Goal: Information Seeking & Learning: Learn about a topic

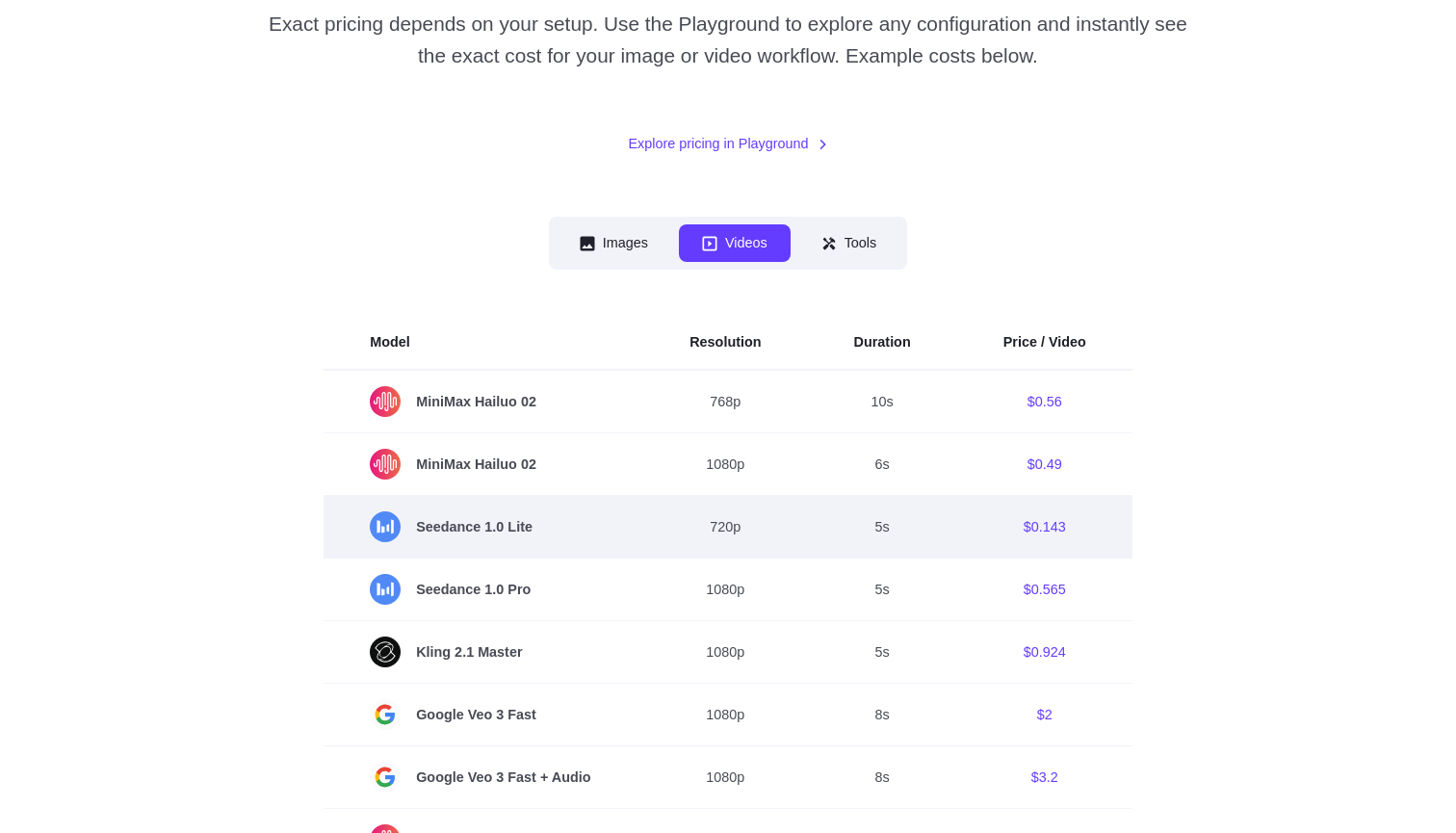
scroll to position [403, 0]
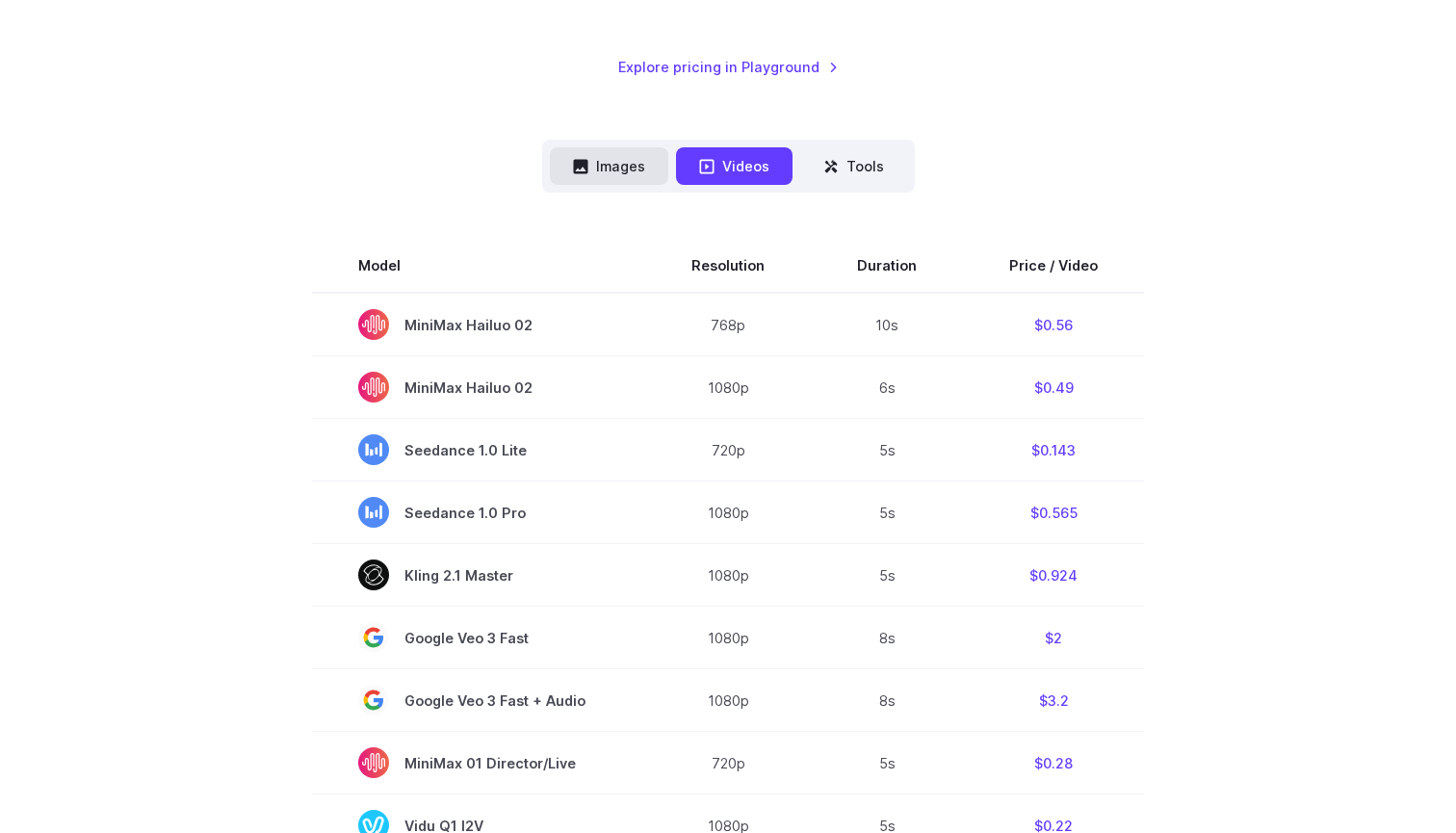
click at [605, 167] on button "Images" at bounding box center [609, 166] width 119 height 38
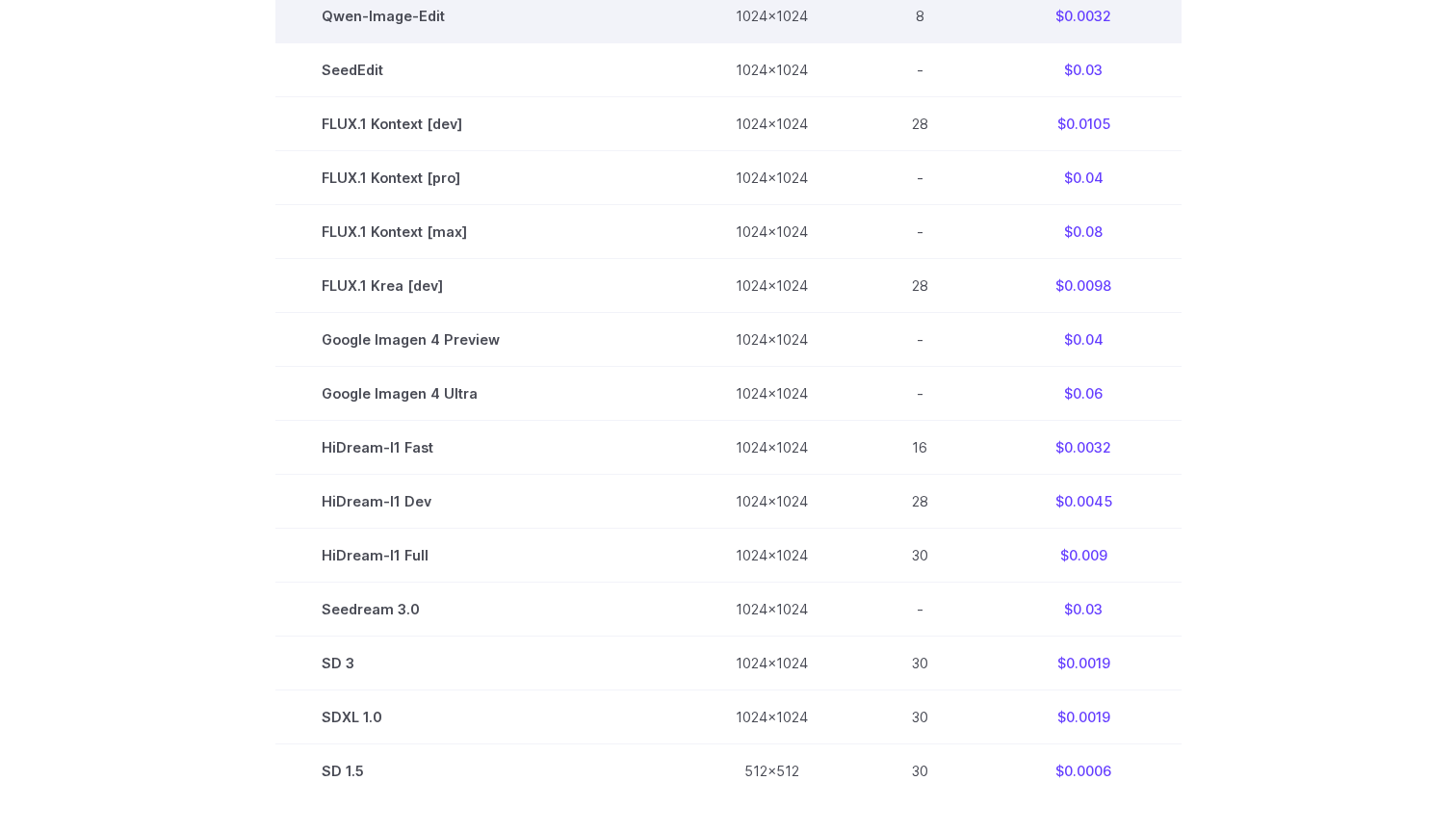
scroll to position [971, 0]
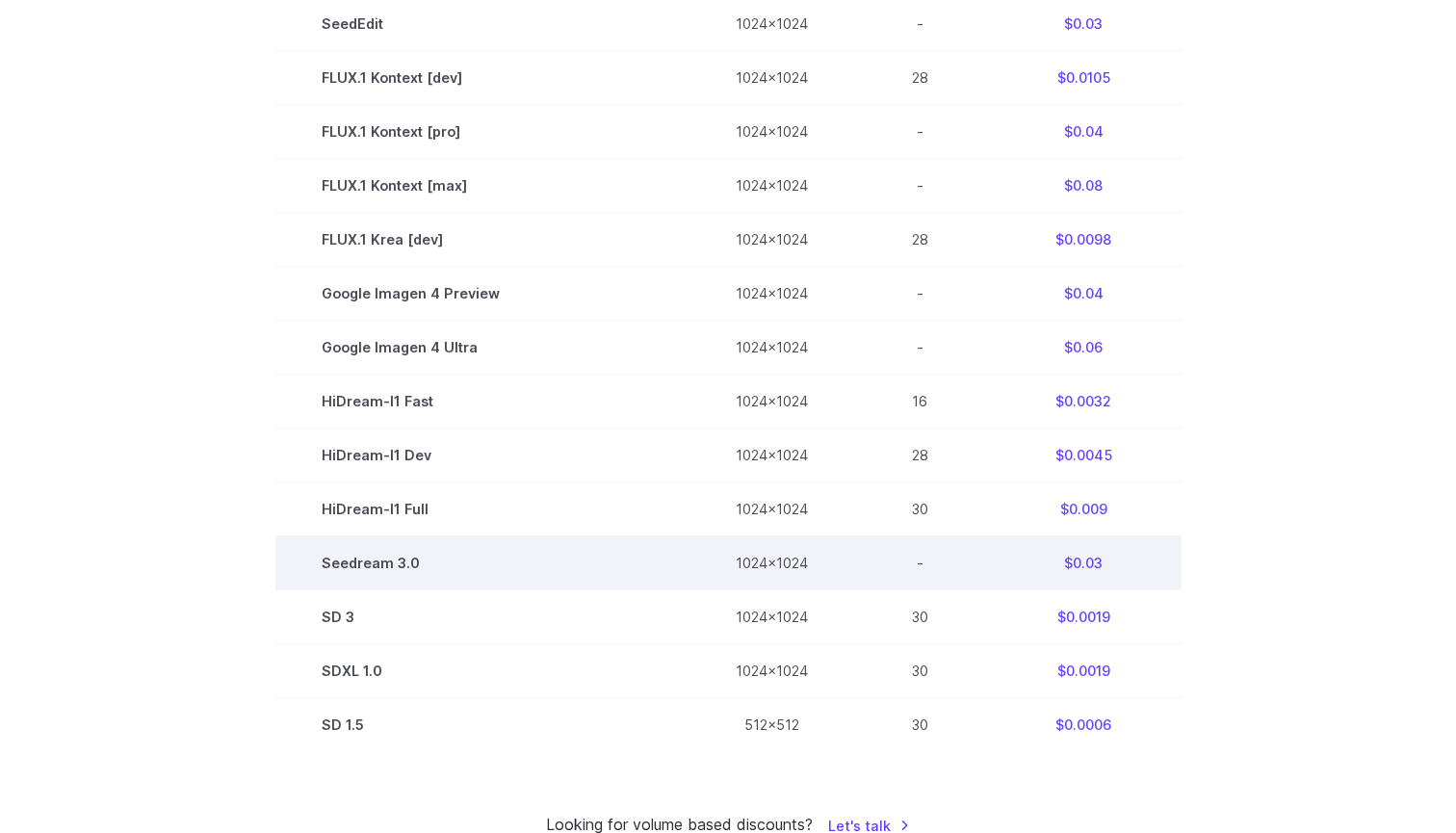
click at [1090, 568] on td "$0.03" at bounding box center [1084, 564] width 196 height 54
copy td "0.03"
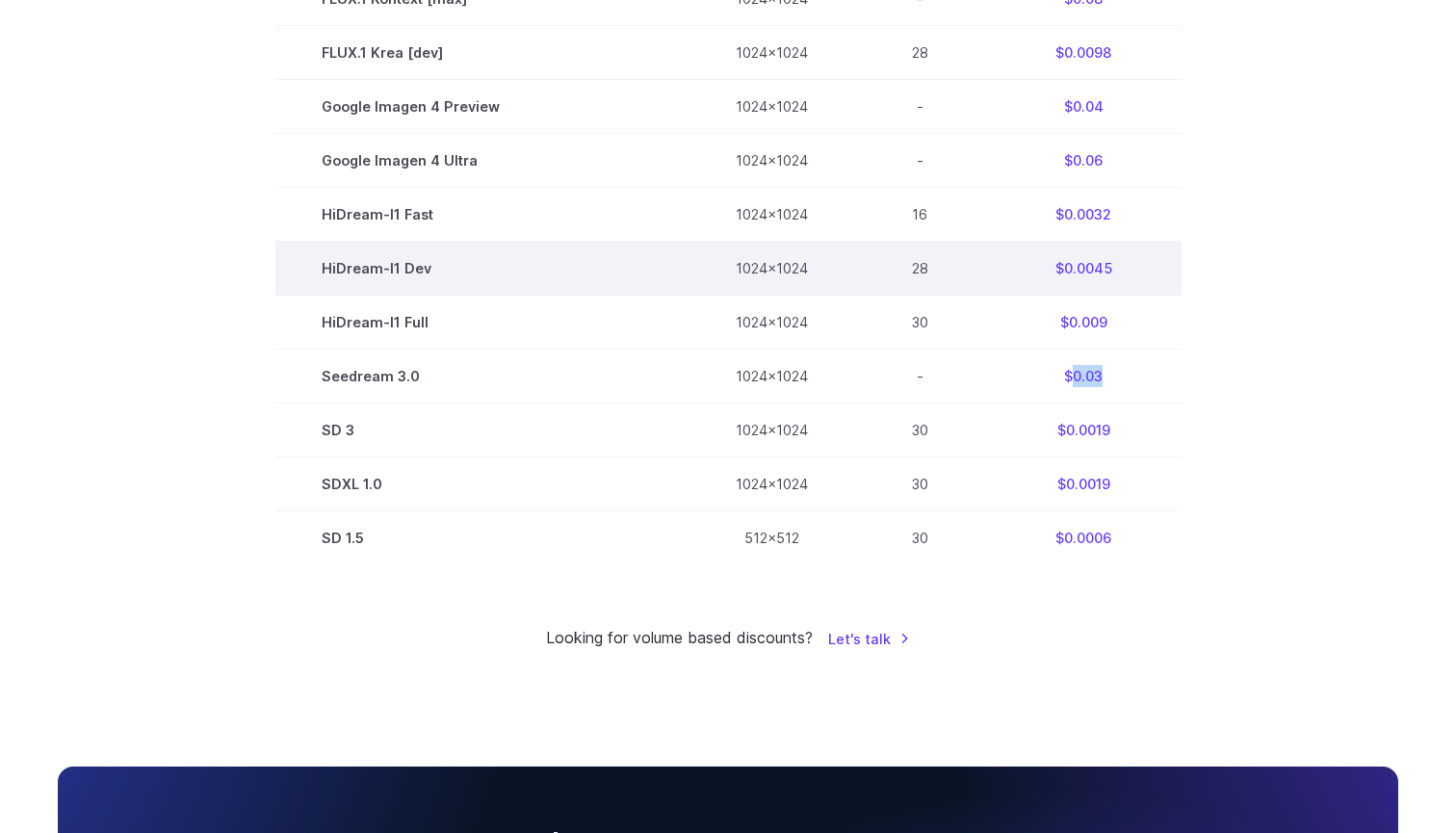
scroll to position [1164, 0]
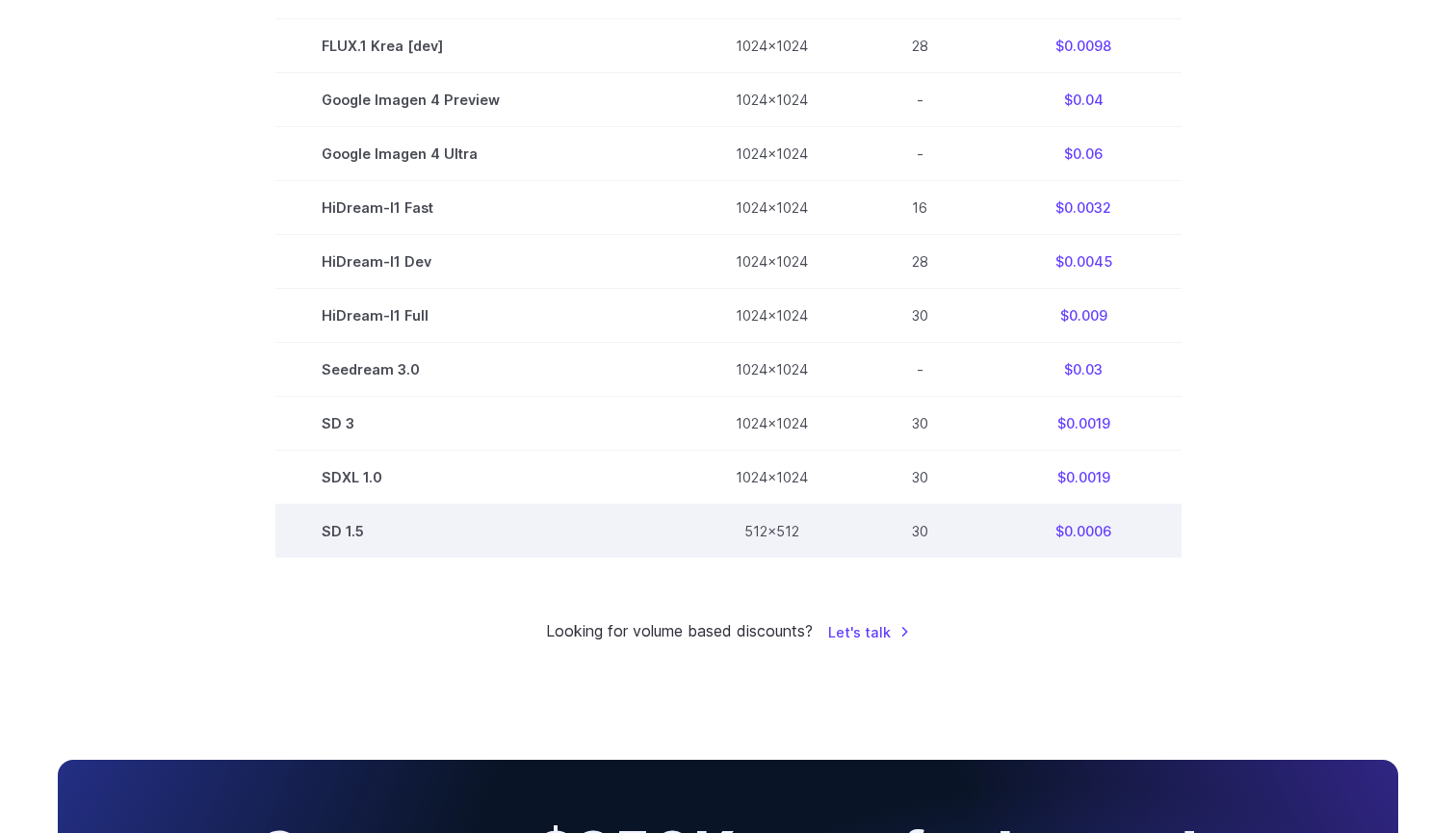
click at [1093, 534] on td "$0.0006" at bounding box center [1084, 532] width 196 height 54
click at [1168, 534] on td "$0.0006" at bounding box center [1084, 532] width 196 height 54
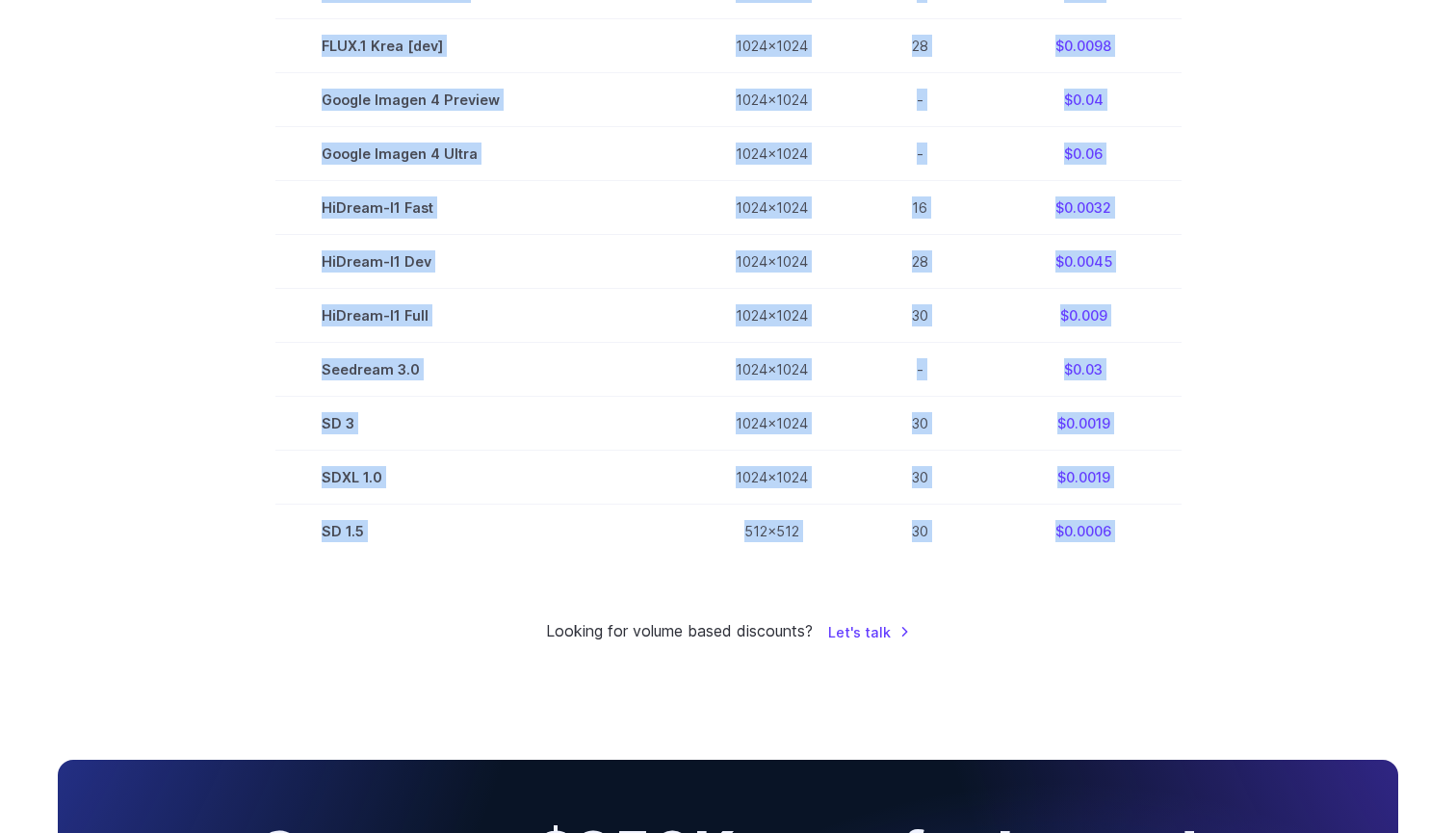
click at [1278, 506] on section "Model Size Steps Price / Image FLUX.1 [[PERSON_NAME]] 1024x1024 4 $0.0013 FLUX.…" at bounding box center [728, 17] width 1340 height 1080
click at [1264, 434] on section "Model Size Steps Price / Image FLUX.1 [[PERSON_NAME]] 1024x1024 4 $0.0013 FLUX.…" at bounding box center [728, 17] width 1340 height 1080
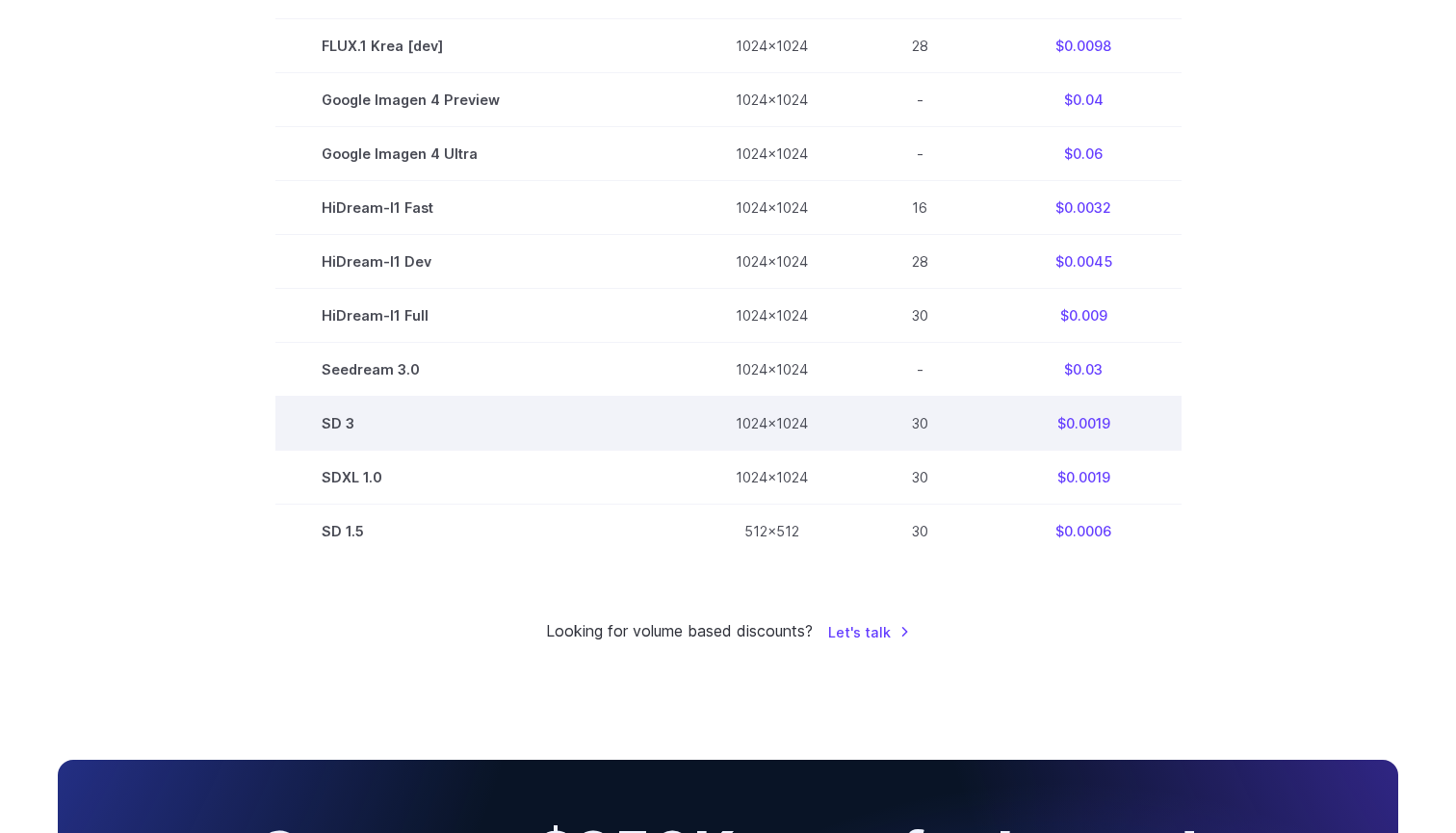
click at [1000, 430] on td "$0.0019" at bounding box center [1084, 424] width 196 height 54
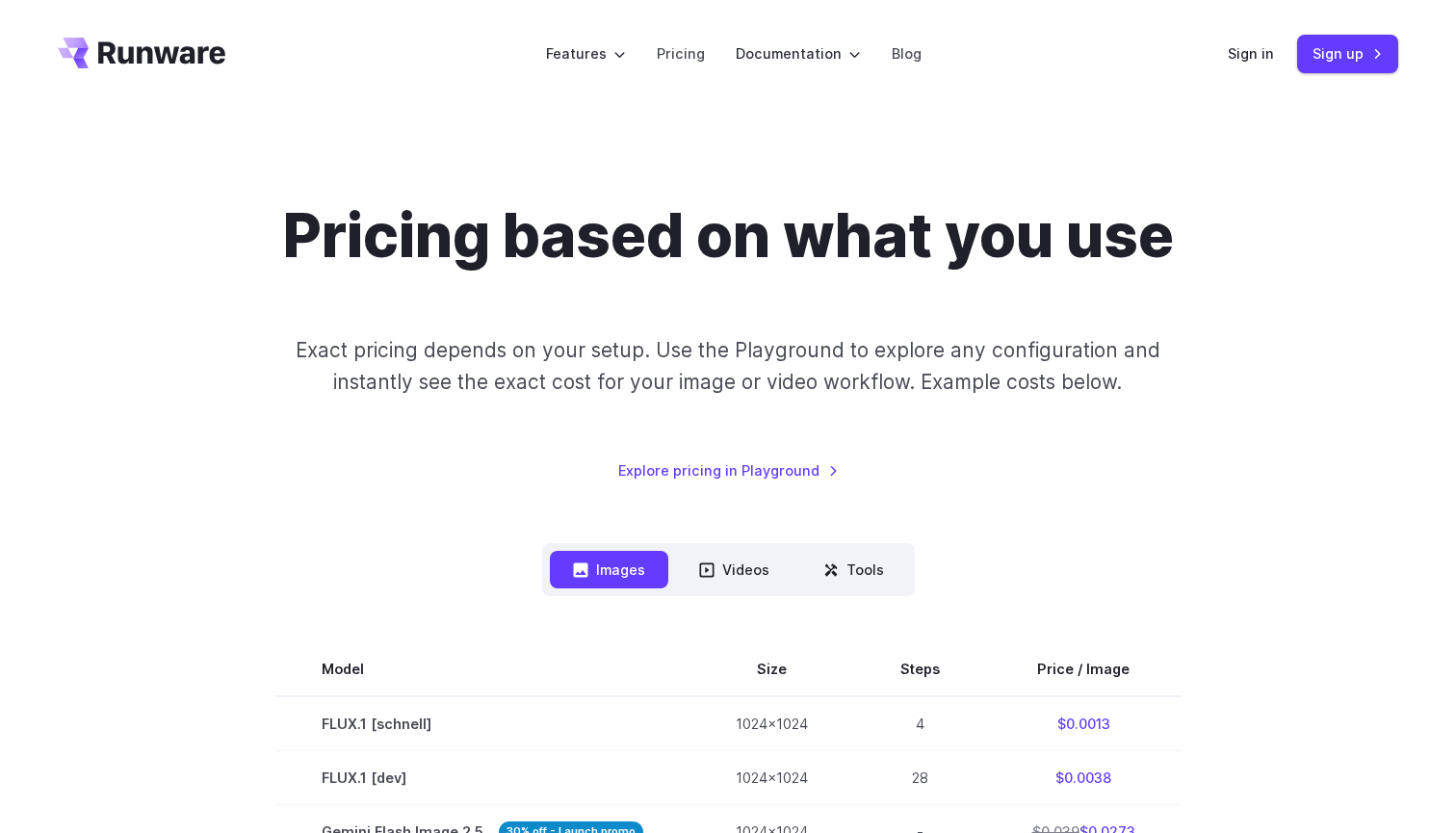
scroll to position [0, 0]
